Goal: Find specific page/section: Find specific page/section

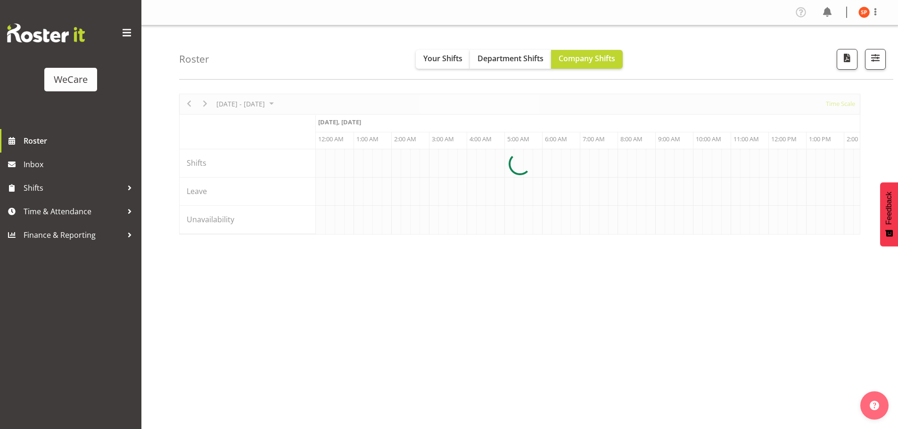
select select "shiftH"
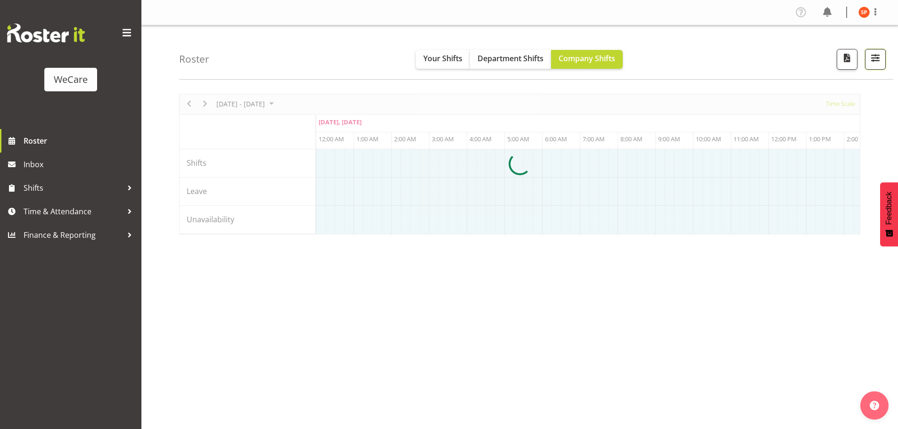
click at [877, 57] on span "button" at bounding box center [875, 58] width 12 height 12
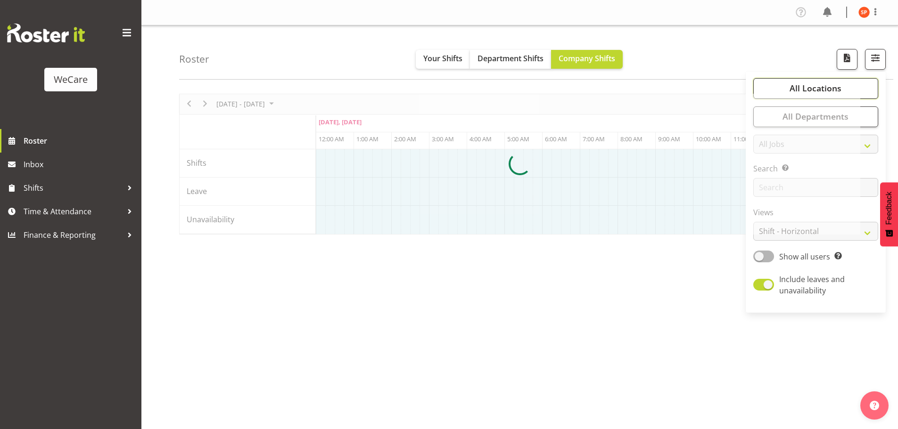
click at [815, 88] on span "All Locations" at bounding box center [815, 87] width 52 height 11
click at [789, 107] on div at bounding box center [519, 164] width 681 height 141
click at [788, 113] on div at bounding box center [519, 164] width 681 height 141
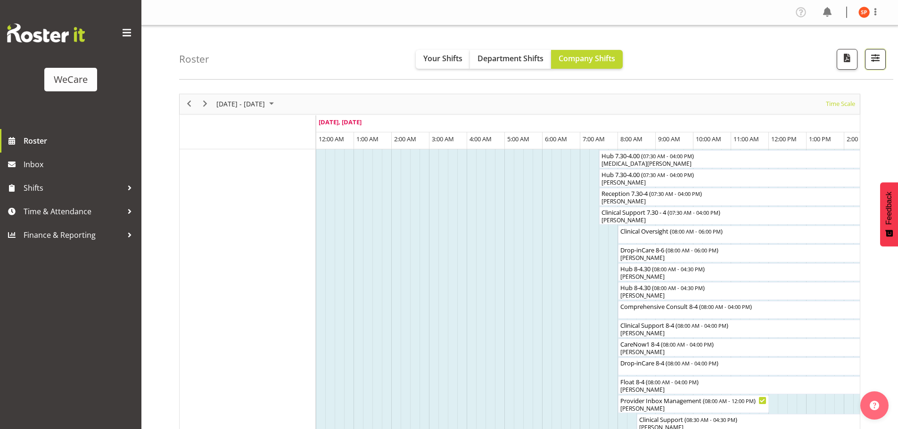
click at [873, 54] on span "button" at bounding box center [875, 58] width 12 height 12
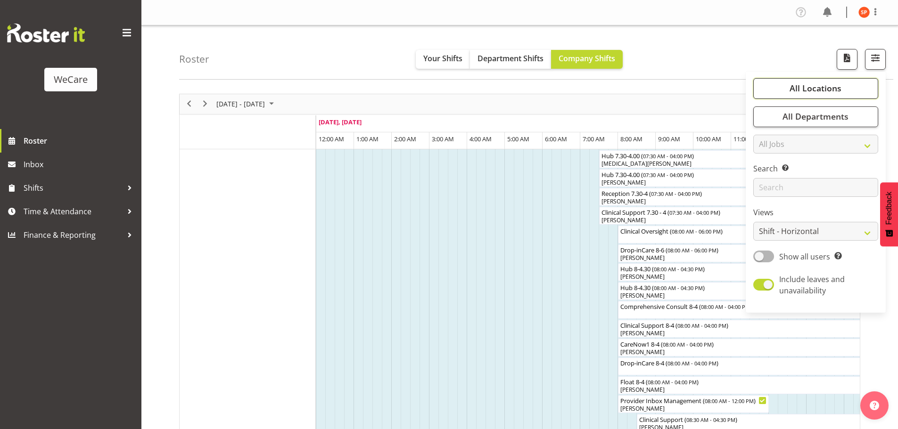
click at [808, 90] on span "All Locations" at bounding box center [815, 87] width 52 height 11
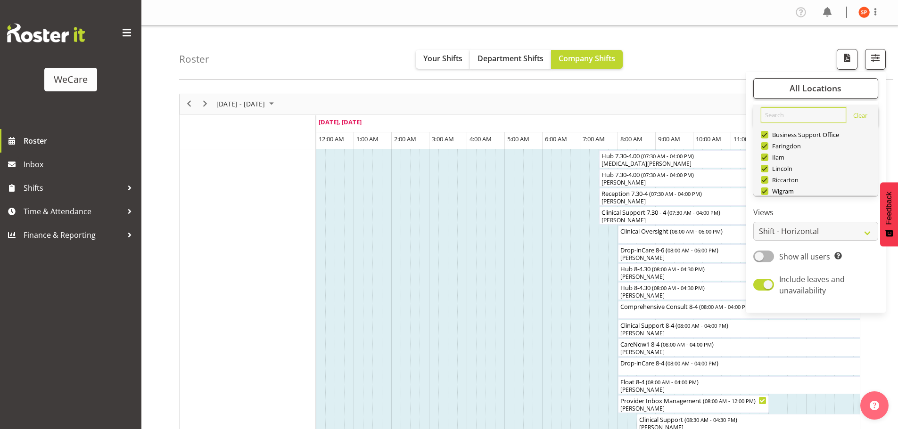
click at [784, 114] on input "text" at bounding box center [802, 114] width 85 height 15
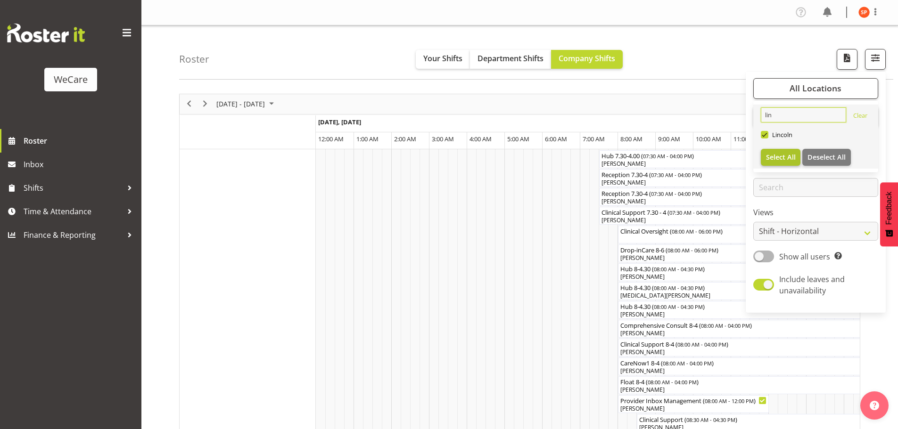
type input "lin"
click at [777, 156] on span "Select All" at bounding box center [781, 157] width 30 height 9
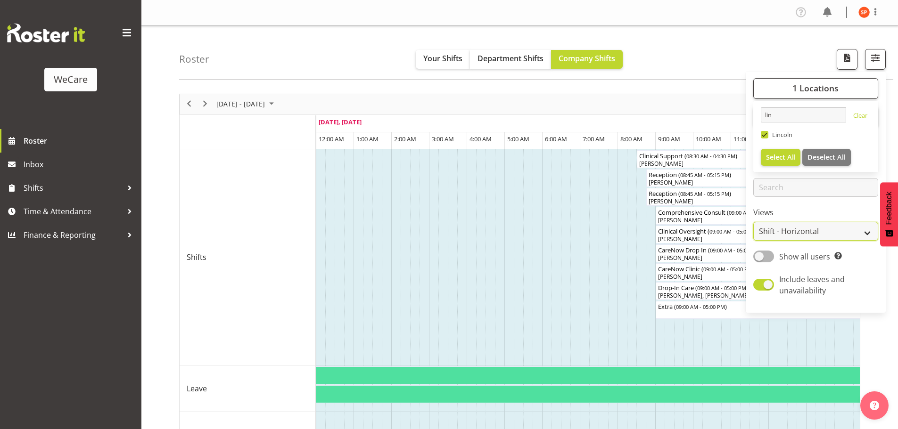
click at [827, 226] on select "Staff Role Shift - Horizontal Shift - Vertical Staff - Location" at bounding box center [815, 231] width 125 height 19
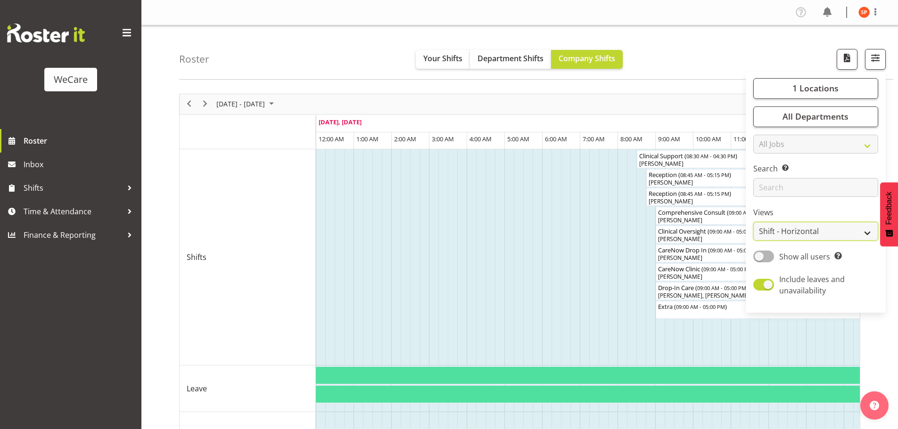
select select "staff"
click at [753, 222] on select "Staff Role Shift - Horizontal Shift - Vertical Staff - Location" at bounding box center [815, 231] width 125 height 19
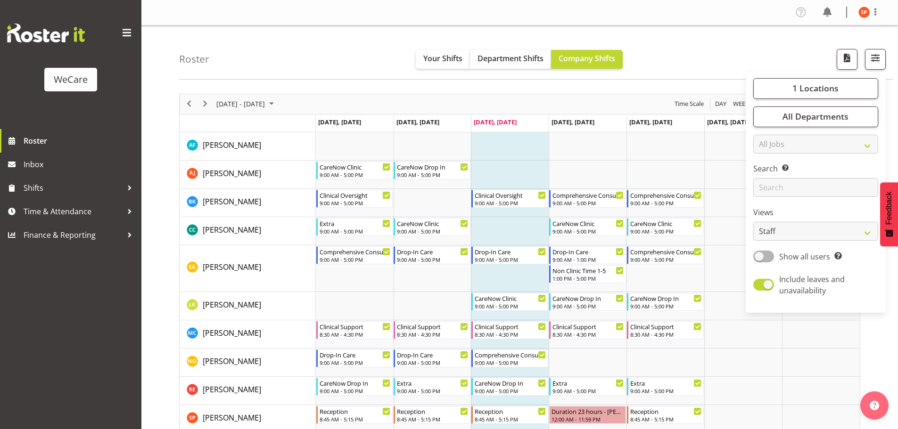
click at [767, 51] on div "Roster Your Shifts Department Shifts Company Shifts 1 Locations lin Clear [GEOG…" at bounding box center [536, 52] width 714 height 54
